Goal: Information Seeking & Learning: Learn about a topic

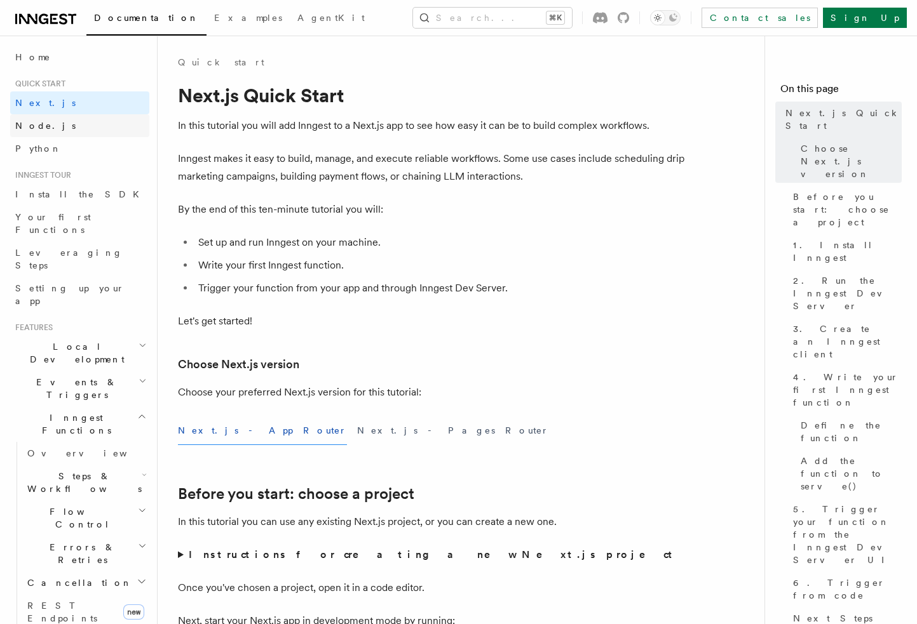
click at [50, 123] on link "Node.js" at bounding box center [79, 125] width 139 height 23
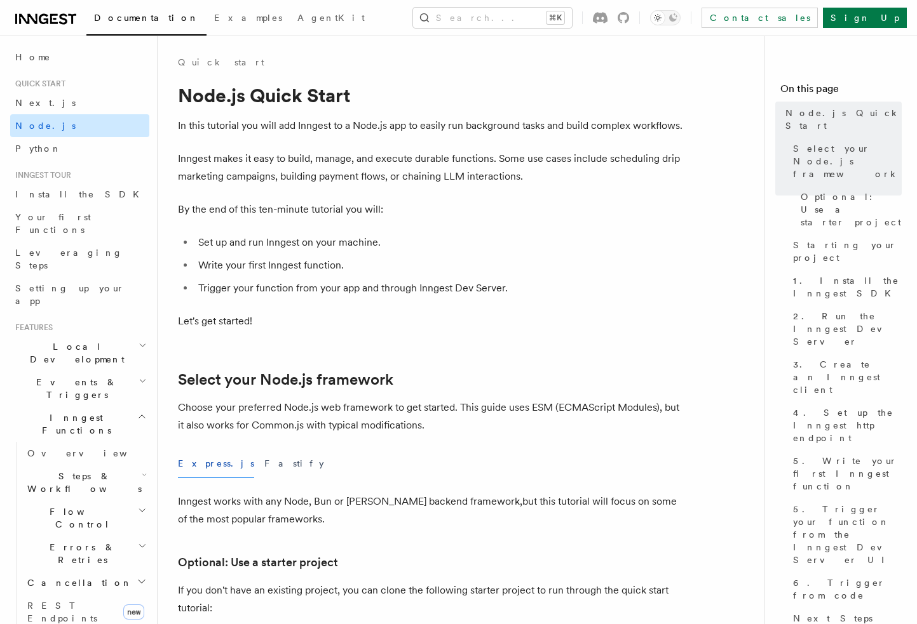
click at [46, 135] on link "Node.js" at bounding box center [79, 125] width 139 height 23
click at [48, 141] on link "Python" at bounding box center [79, 148] width 139 height 23
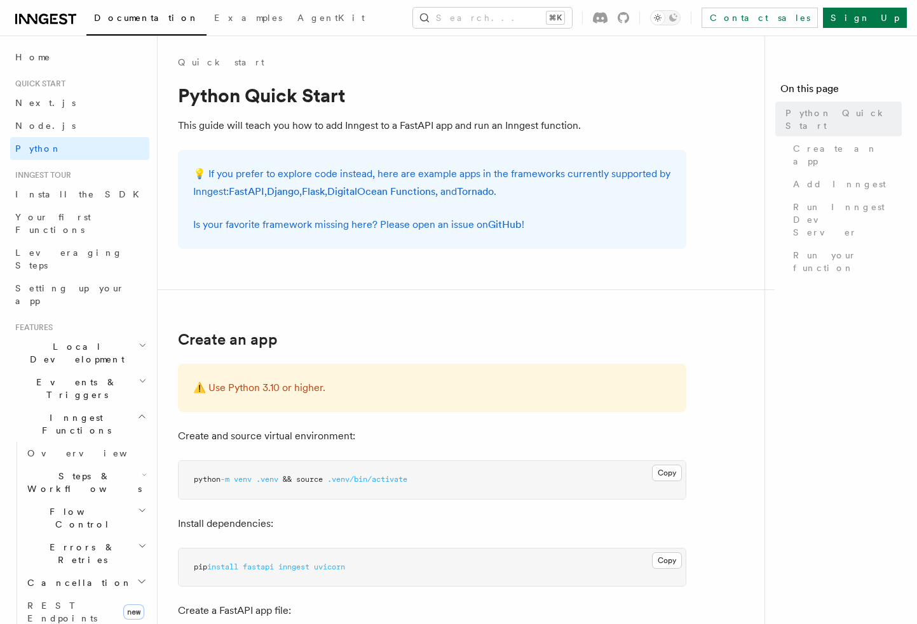
click at [53, 126] on link "Node.js" at bounding box center [79, 125] width 139 height 23
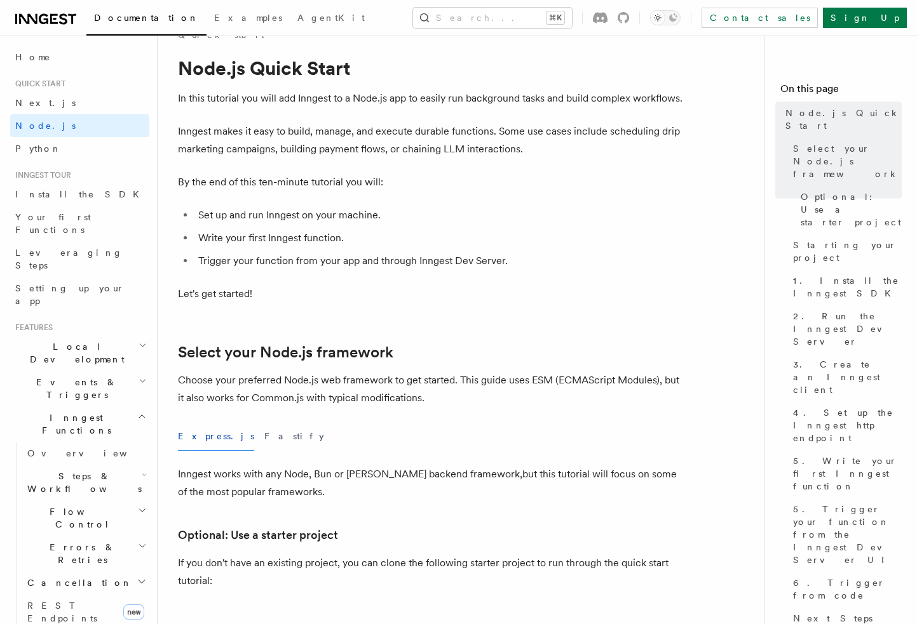
scroll to position [180, 0]
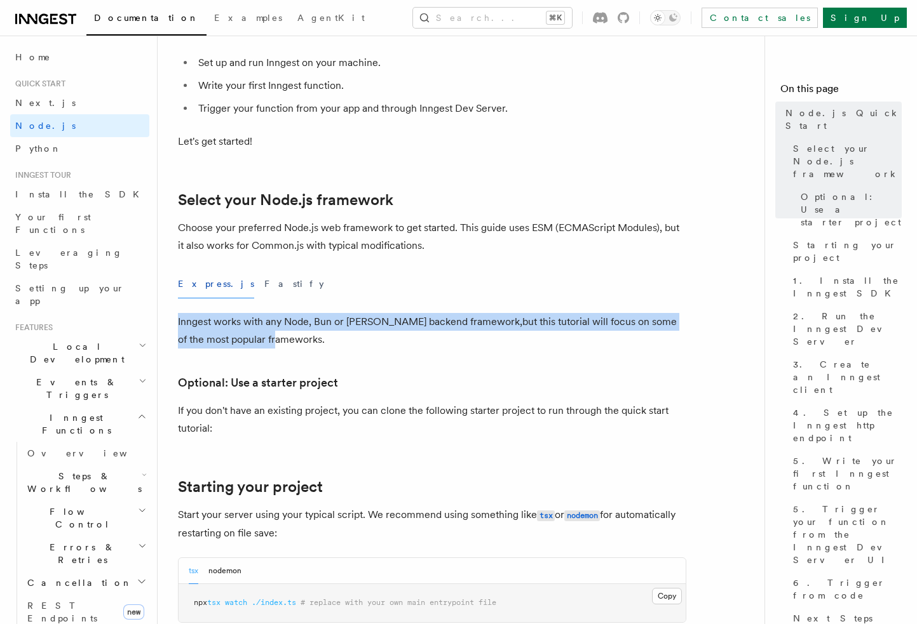
drag, startPoint x: 177, startPoint y: 326, endPoint x: 300, endPoint y: 342, distance: 123.7
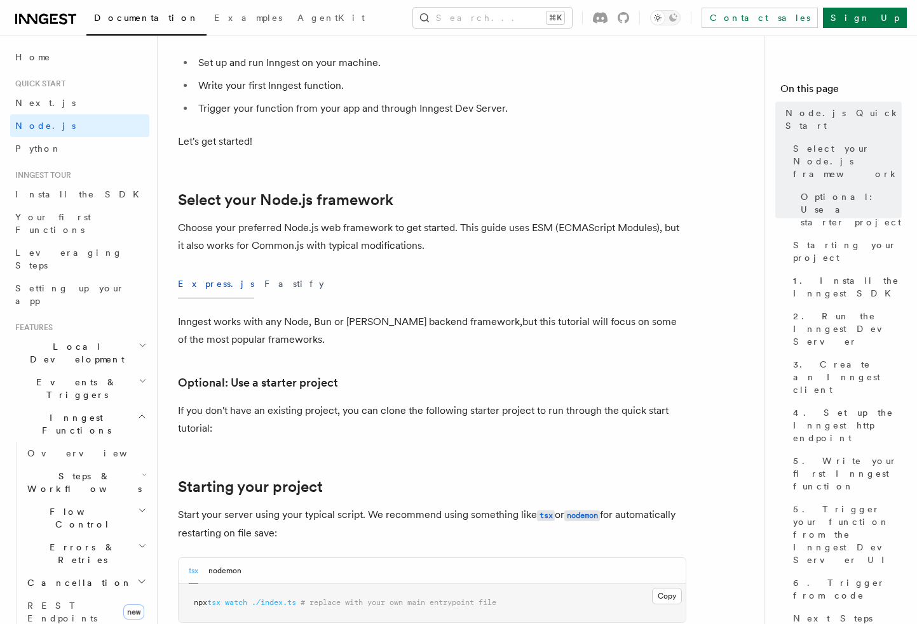
drag, startPoint x: 351, startPoint y: 341, endPoint x: 373, endPoint y: 344, distance: 23.1
click at [352, 341] on p "Inngest works with any Node, Bun or Deno backend framework,but this tutorial wi…" at bounding box center [432, 331] width 508 height 36
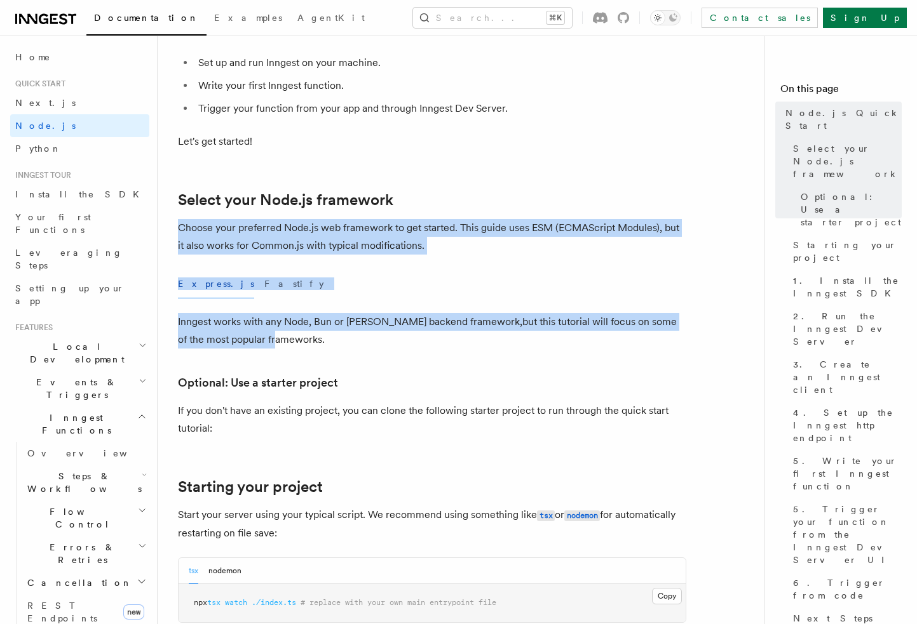
drag, startPoint x: 400, startPoint y: 346, endPoint x: 425, endPoint y: 193, distance: 154.5
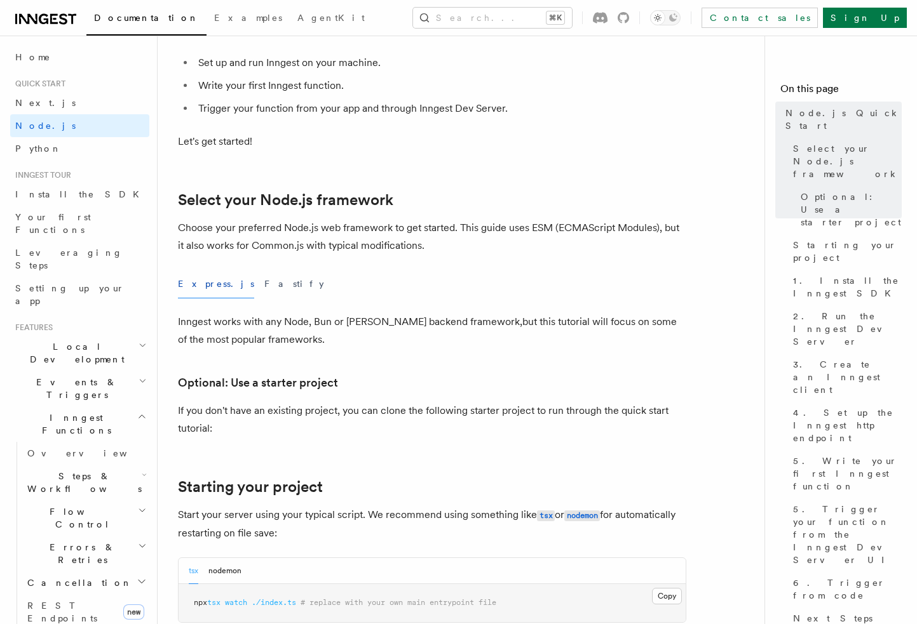
click at [425, 193] on h2 "Select your Node.js framework" at bounding box center [432, 200] width 508 height 18
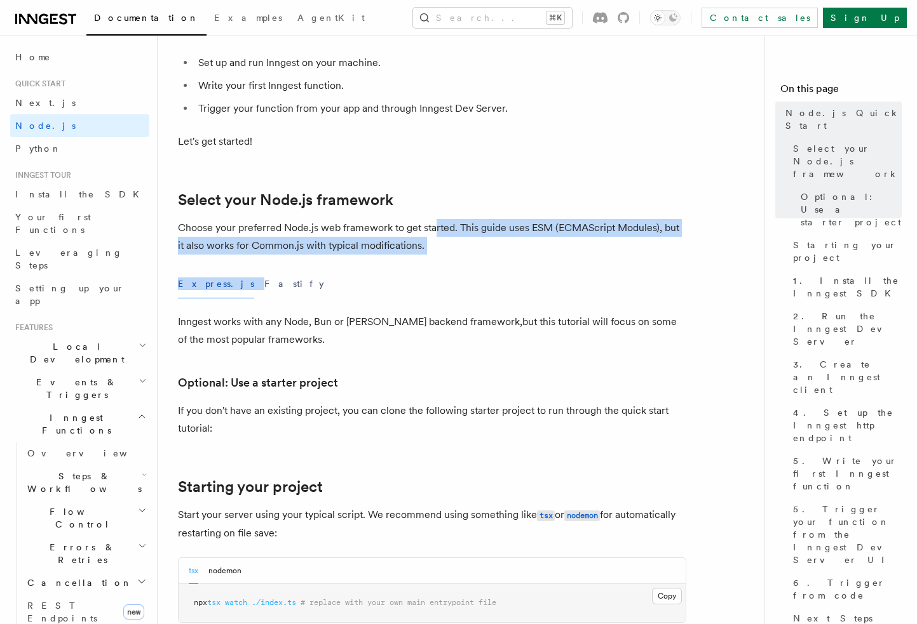
drag, startPoint x: 450, startPoint y: 228, endPoint x: 487, endPoint y: 259, distance: 47.8
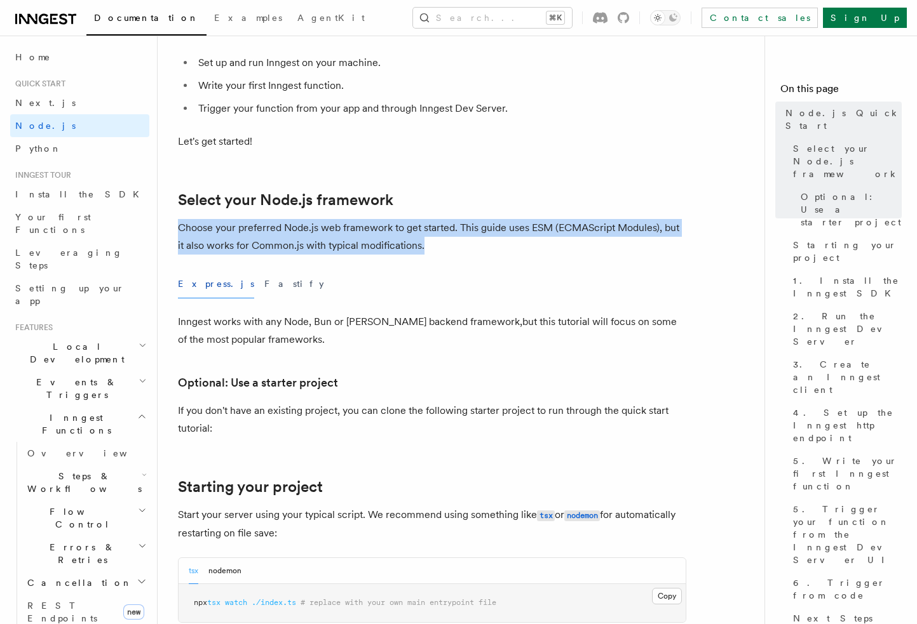
drag, startPoint x: 487, startPoint y: 253, endPoint x: 317, endPoint y: 213, distance: 175.0
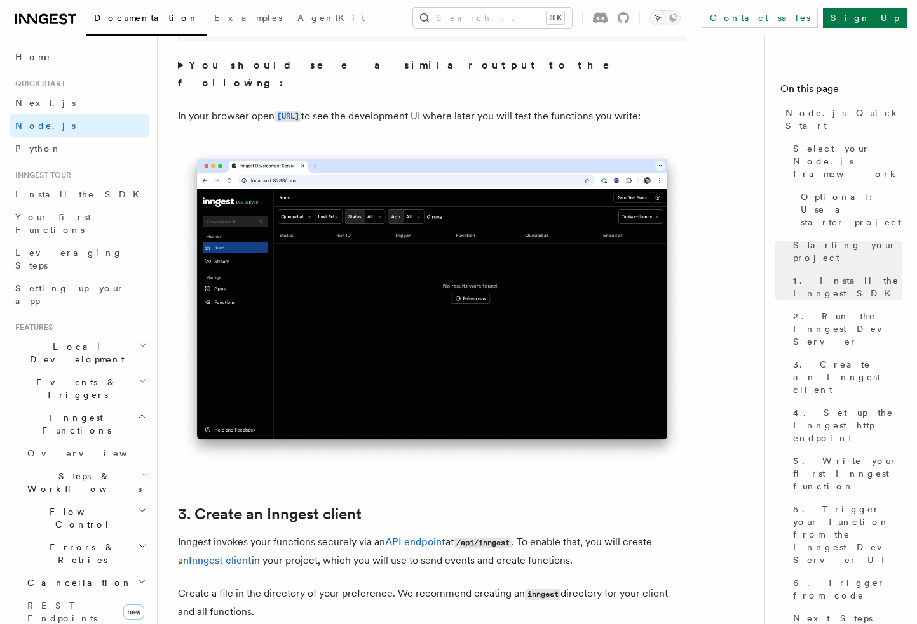
scroll to position [1150, 0]
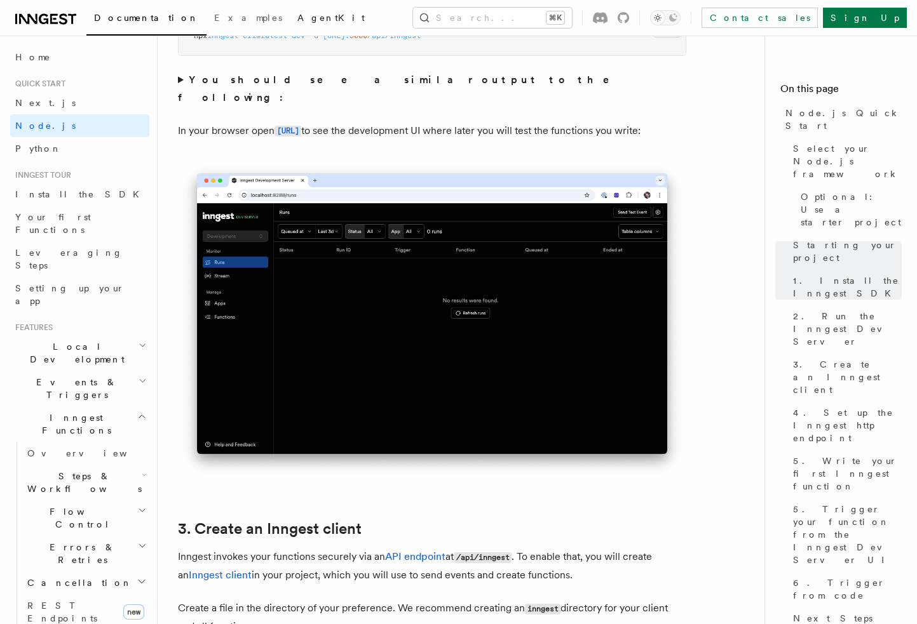
click at [290, 30] on link "AgentKit" at bounding box center [331, 19] width 83 height 30
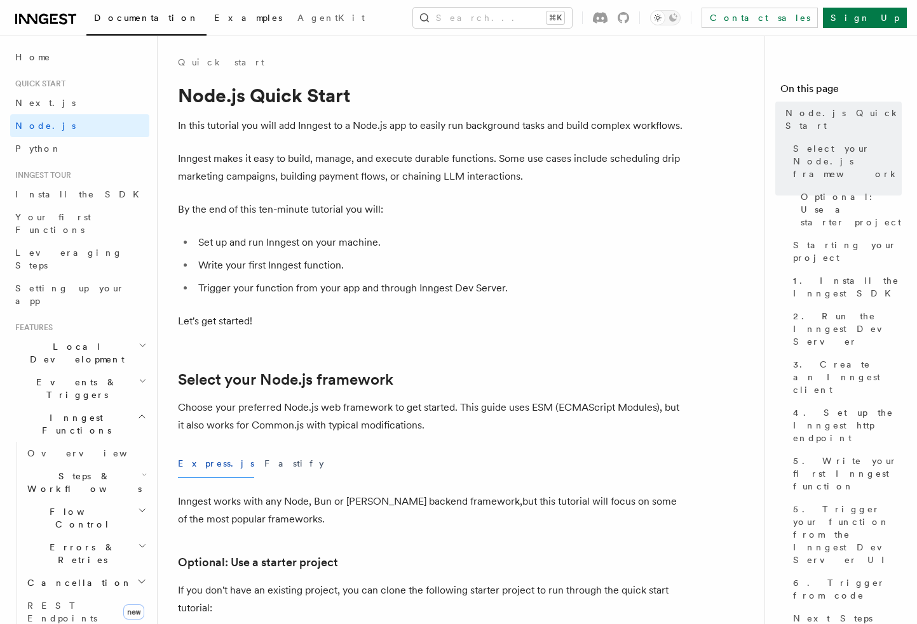
click at [214, 20] on span "Examples" at bounding box center [248, 18] width 68 height 10
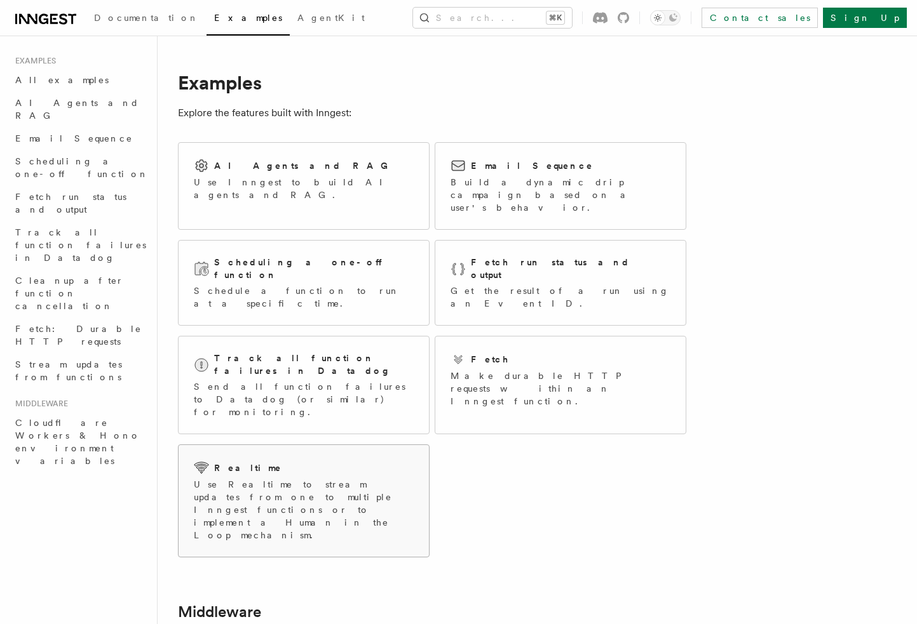
scroll to position [181, 0]
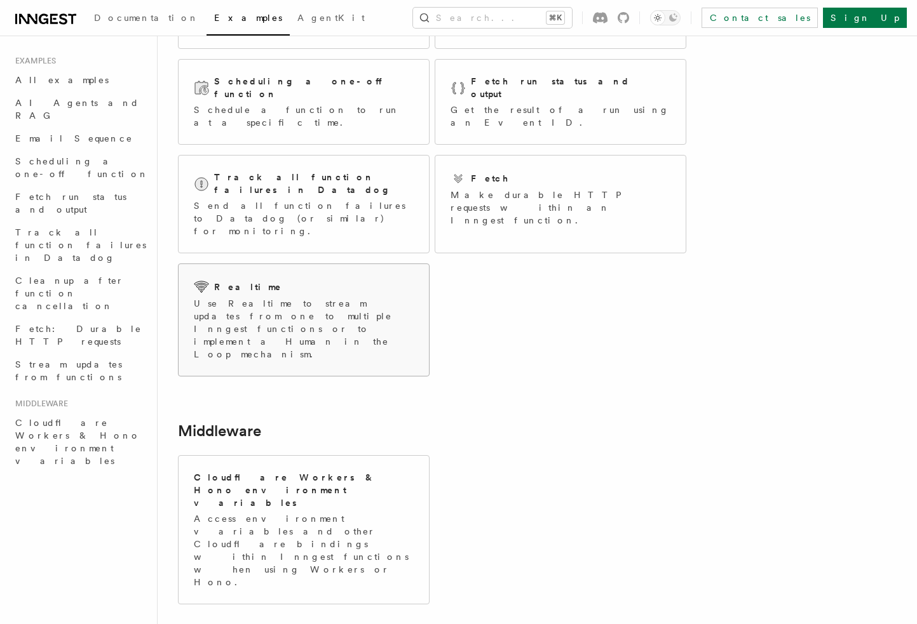
click at [312, 279] on div "Realtime" at bounding box center [304, 286] width 220 height 15
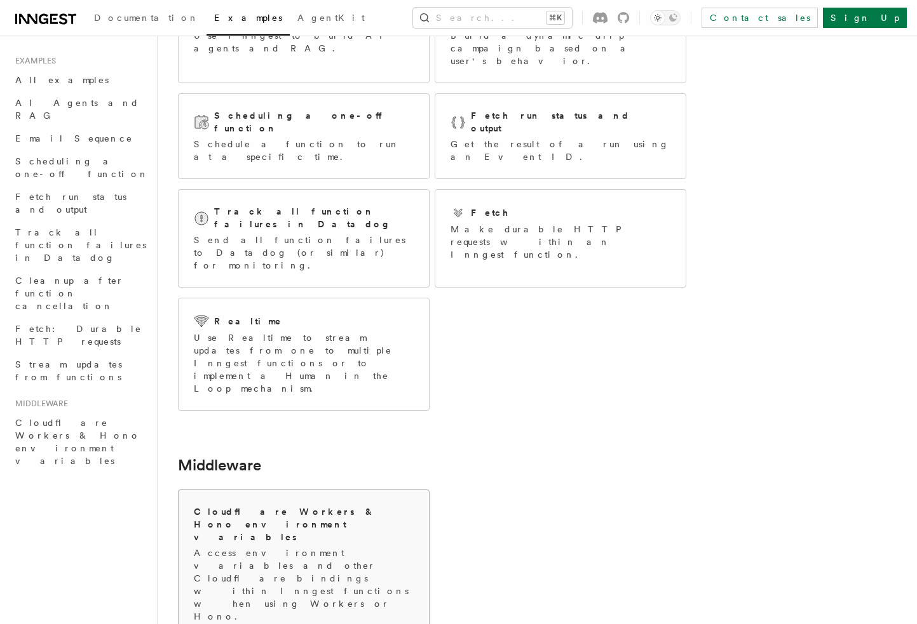
scroll to position [181, 0]
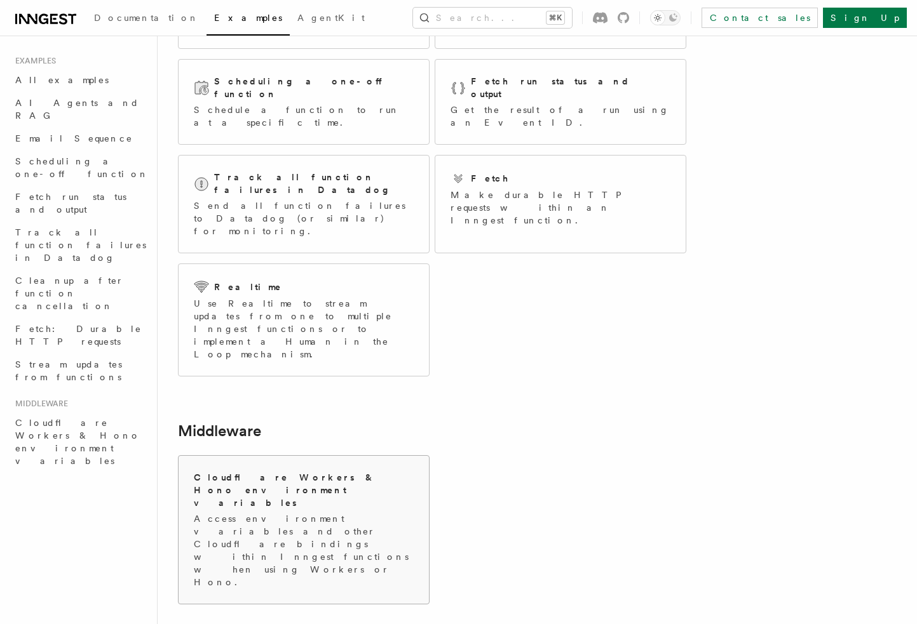
click at [281, 513] on p "Access environment variables and other Cloudflare bindings within Inngest funct…" at bounding box center [304, 551] width 220 height 76
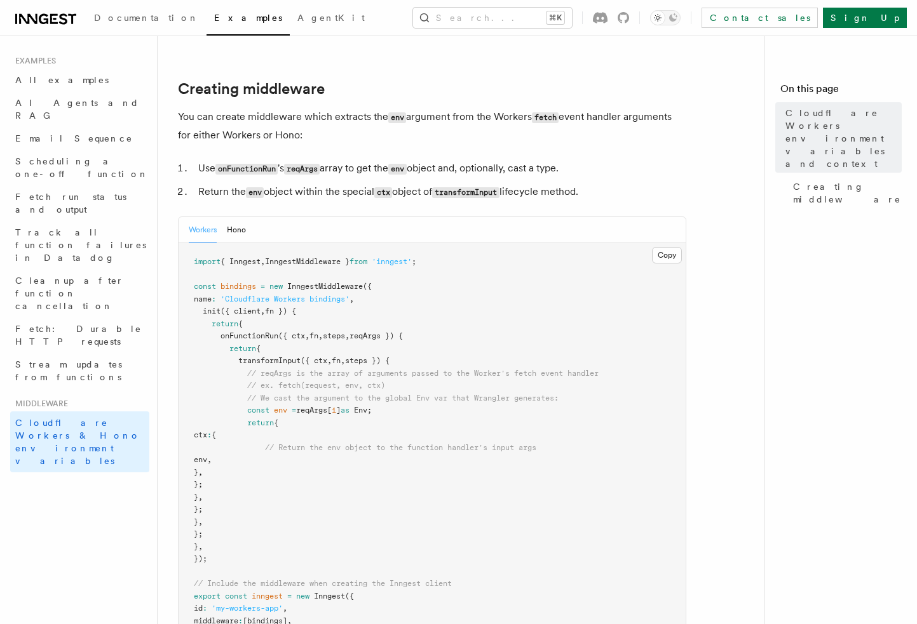
scroll to position [330, 0]
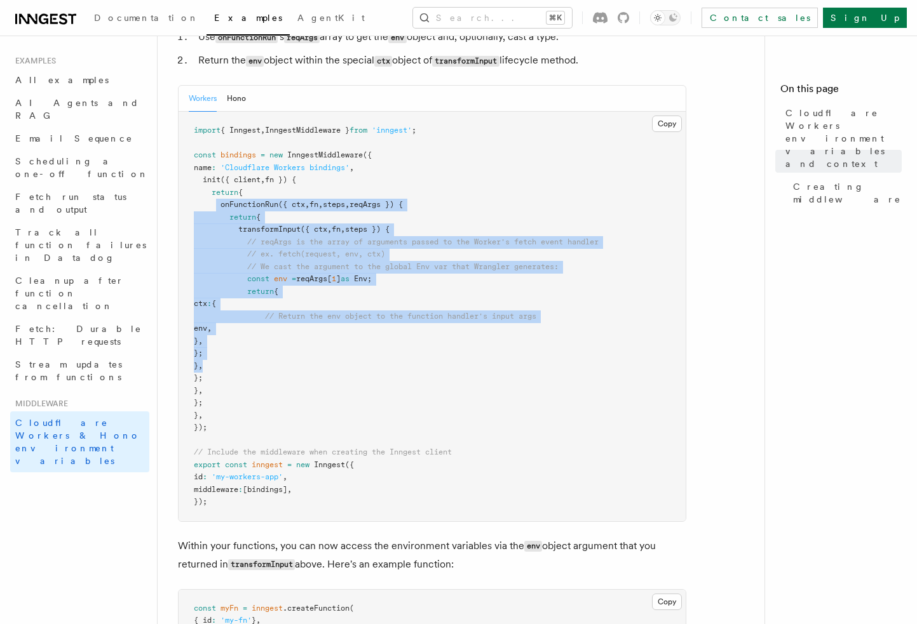
drag, startPoint x: 216, startPoint y: 218, endPoint x: 289, endPoint y: 419, distance: 213.0
click at [274, 402] on pre "import { Inngest , InngestMiddleware } from 'inngest' ; const bindings = new In…" at bounding box center [431, 317] width 507 height 410
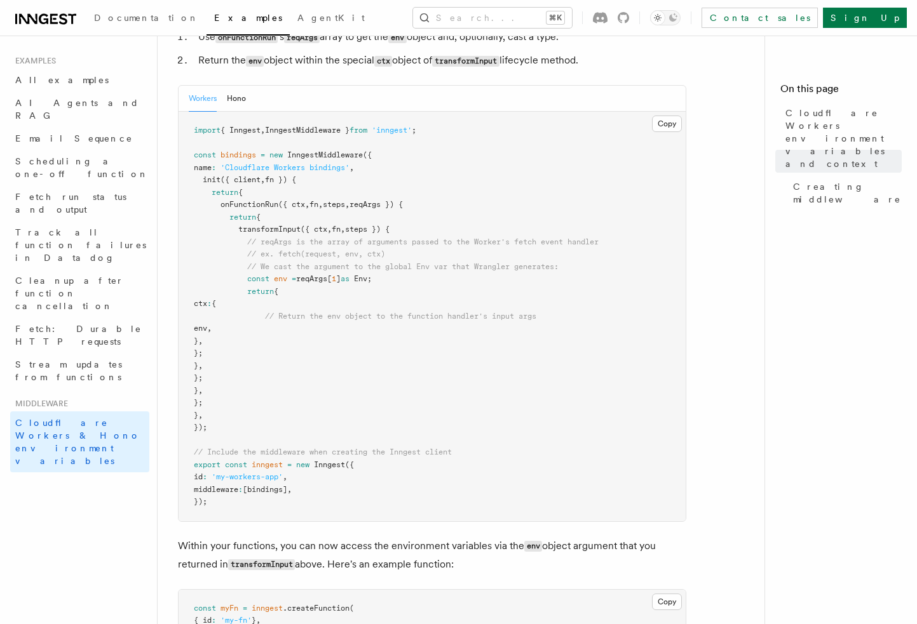
click at [320, 443] on pre "import { Inngest , InngestMiddleware } from 'inngest' ; const bindings = new In…" at bounding box center [431, 317] width 507 height 410
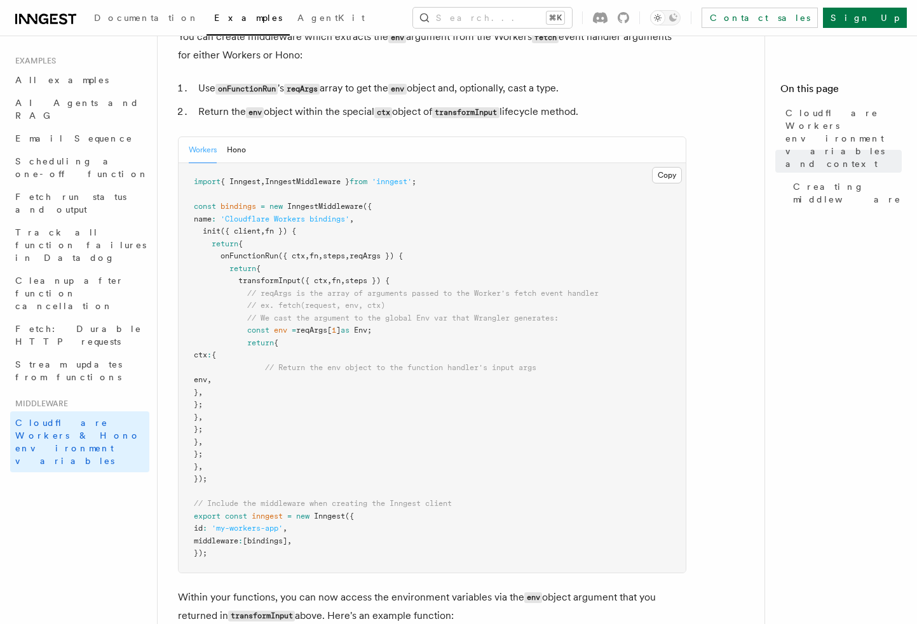
scroll to position [0, 0]
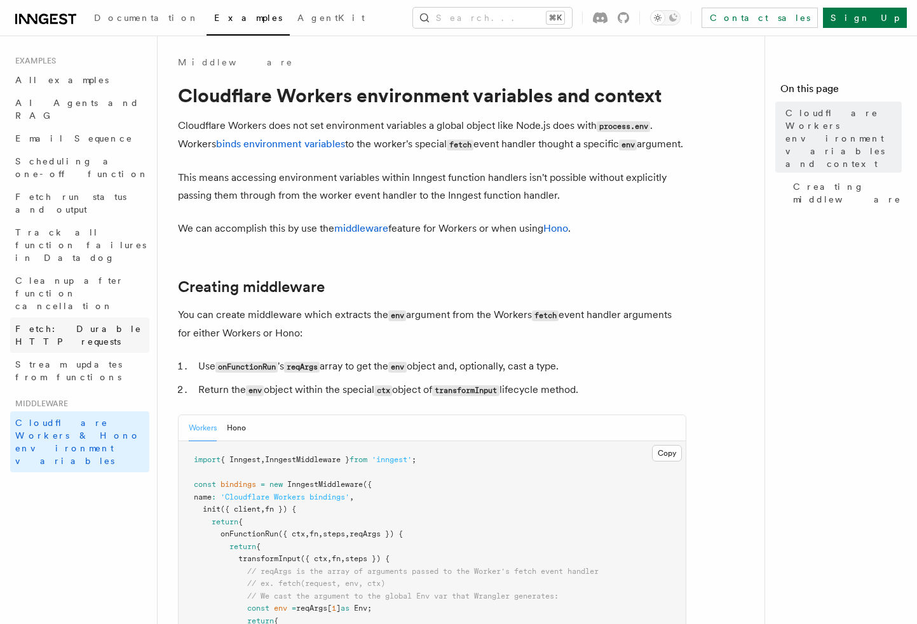
click at [98, 324] on span "Fetch: Durable HTTP requests" at bounding box center [78, 335] width 126 height 23
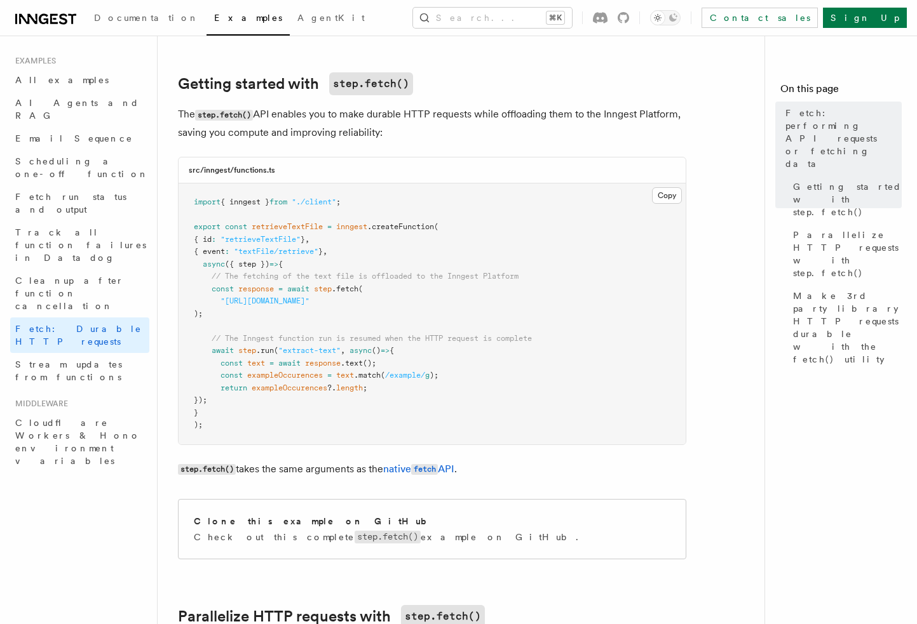
scroll to position [180, 0]
